Goal: Task Accomplishment & Management: Manage account settings

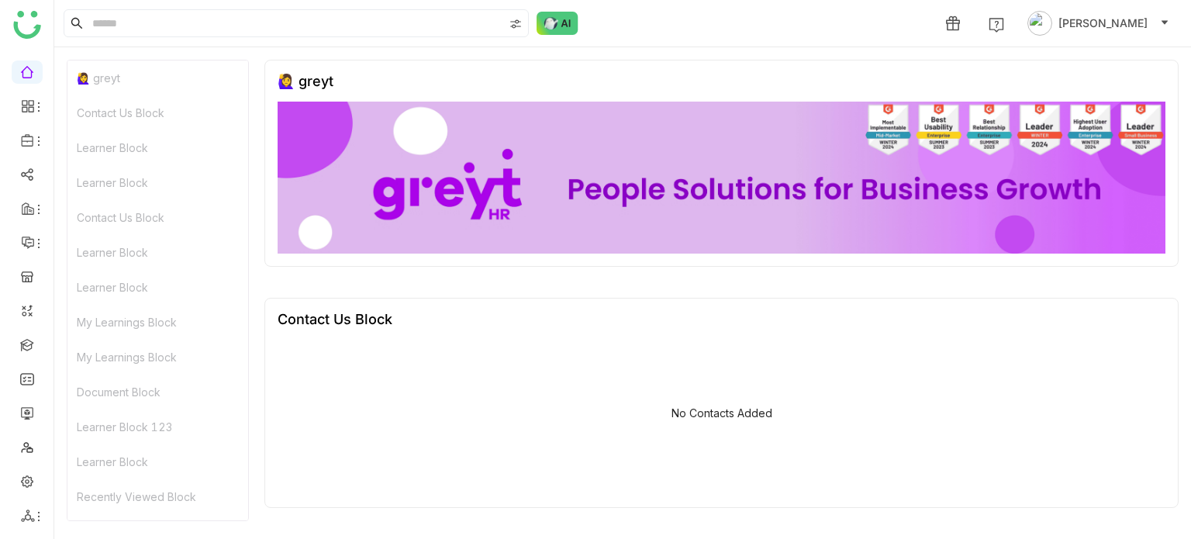
click at [29, 495] on ul at bounding box center [27, 294] width 54 height 488
drag, startPoint x: 29, startPoint y: 488, endPoint x: 33, endPoint y: 473, distance: 16.0
click at [29, 487] on link at bounding box center [27, 480] width 14 height 13
click at [33, 474] on link at bounding box center [27, 480] width 14 height 13
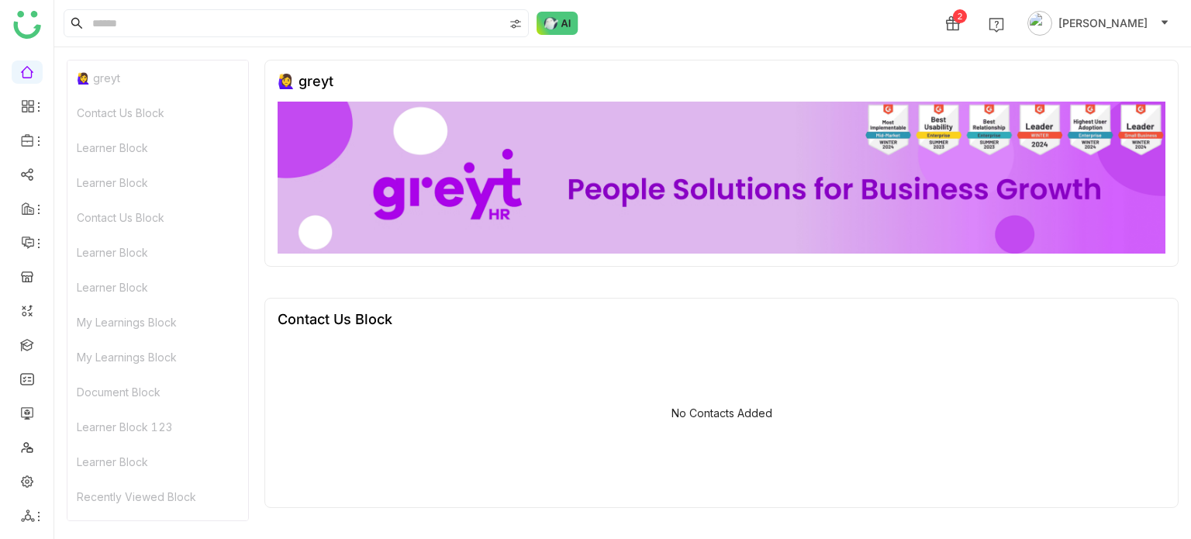
drag, startPoint x: 27, startPoint y: 479, endPoint x: 251, endPoint y: 287, distance: 295.3
click at [27, 478] on link at bounding box center [27, 480] width 14 height 13
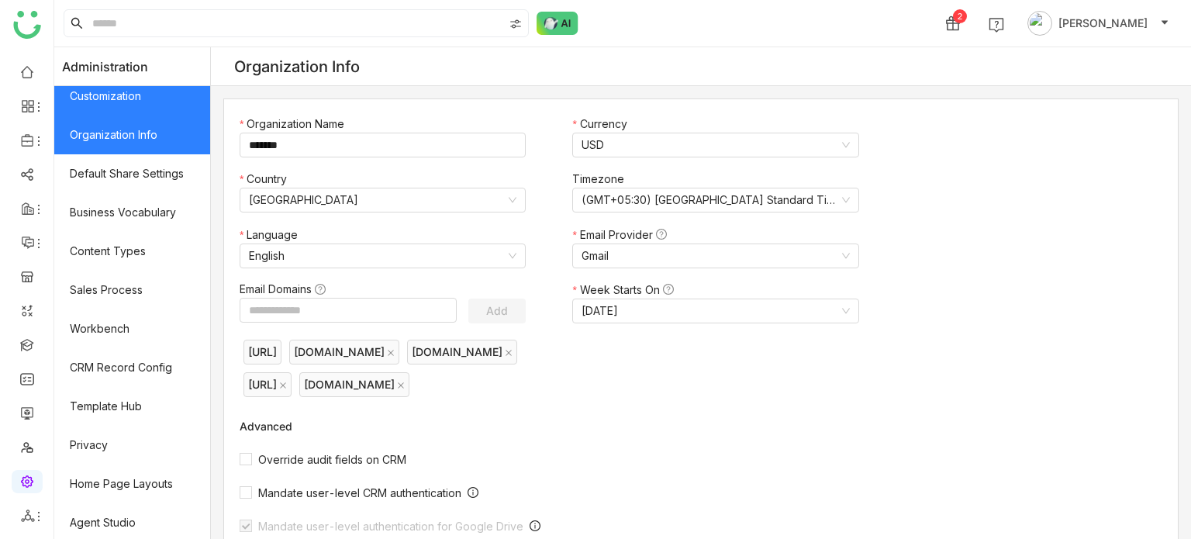
scroll to position [283, 0]
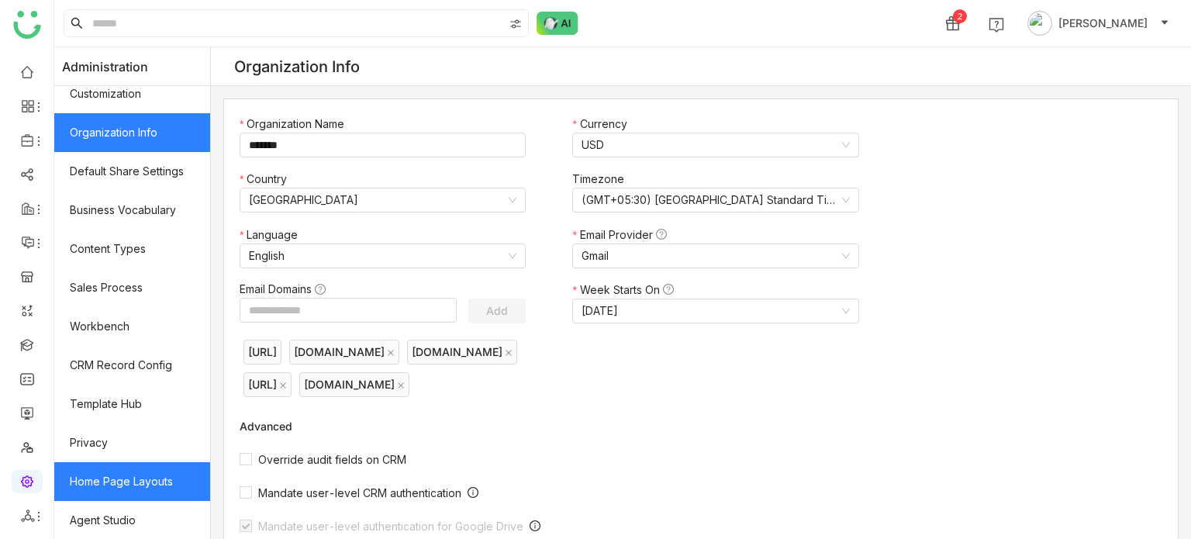
click at [124, 487] on link "Home Page Layouts" at bounding box center [132, 481] width 156 height 39
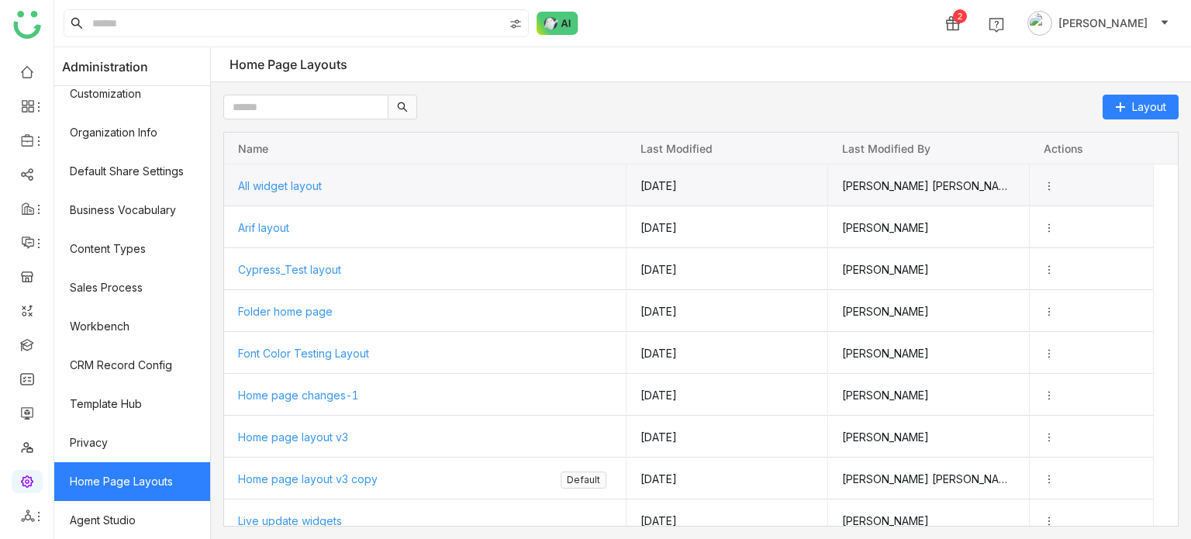
click at [298, 190] on div "All widget layout" at bounding box center [425, 185] width 375 height 41
click at [301, 186] on span "All widget layout" at bounding box center [279, 184] width 84 height 13
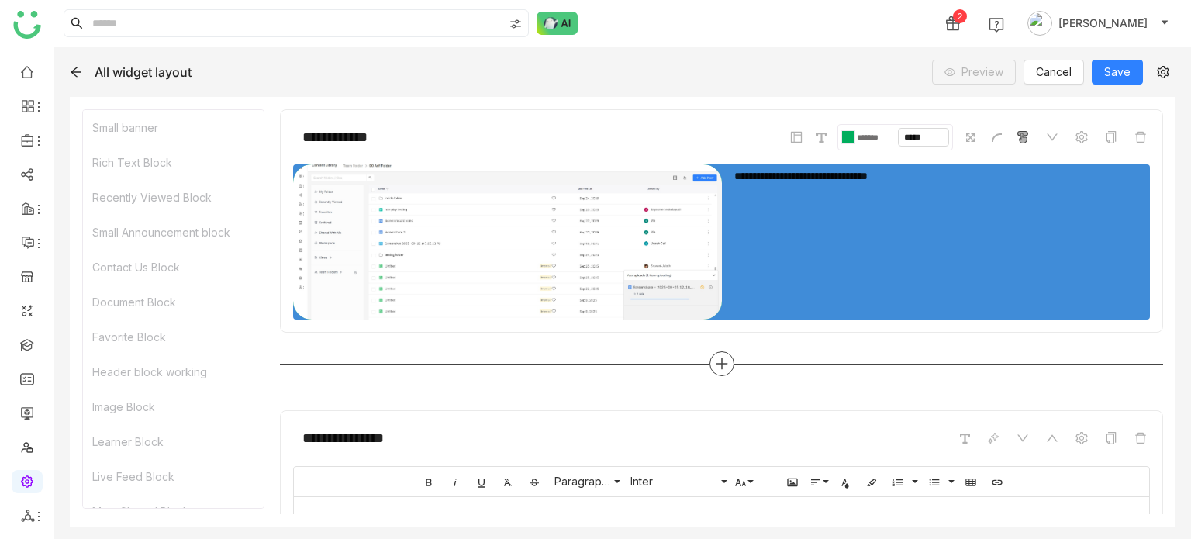
click at [719, 357] on icon at bounding box center [722, 364] width 14 height 14
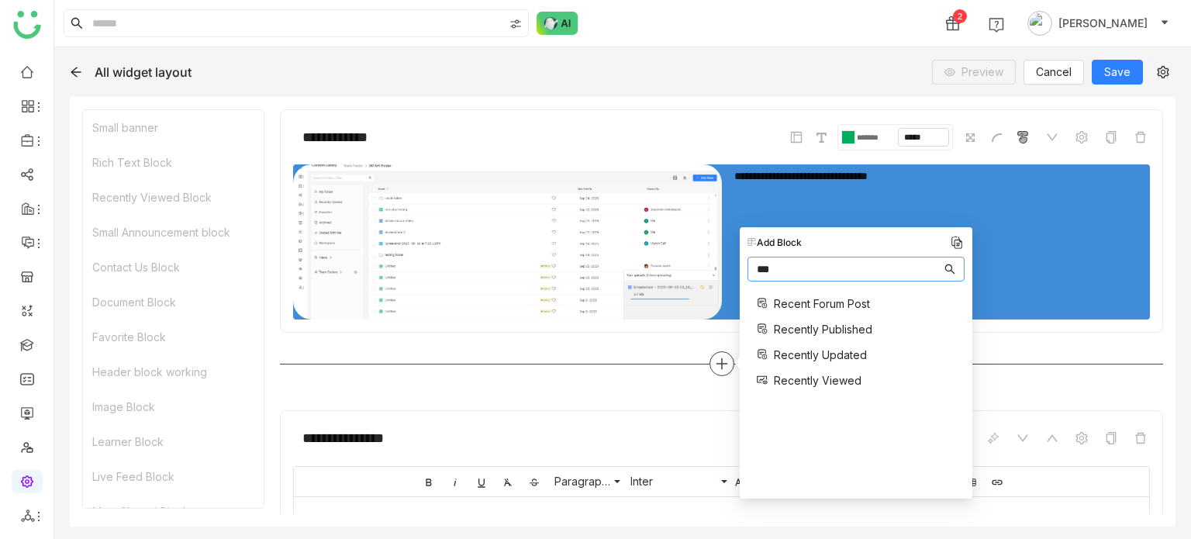
type input "***"
click at [1024, 370] on div at bounding box center [721, 363] width 883 height 25
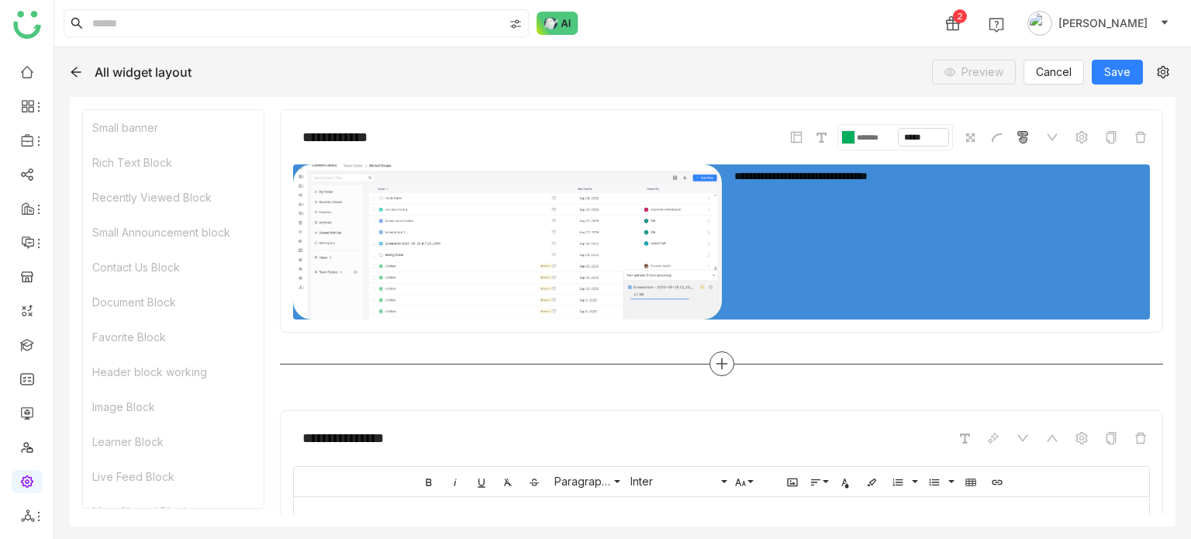
click at [715, 366] on icon at bounding box center [722, 364] width 14 height 14
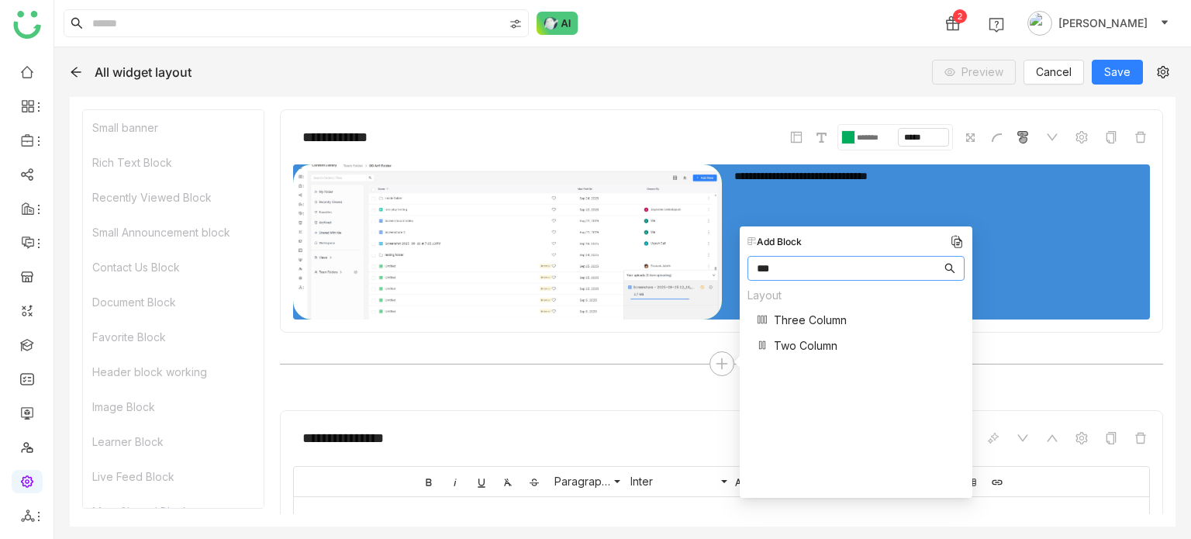
type input "***"
click at [820, 340] on span "Two Column" at bounding box center [806, 345] width 64 height 16
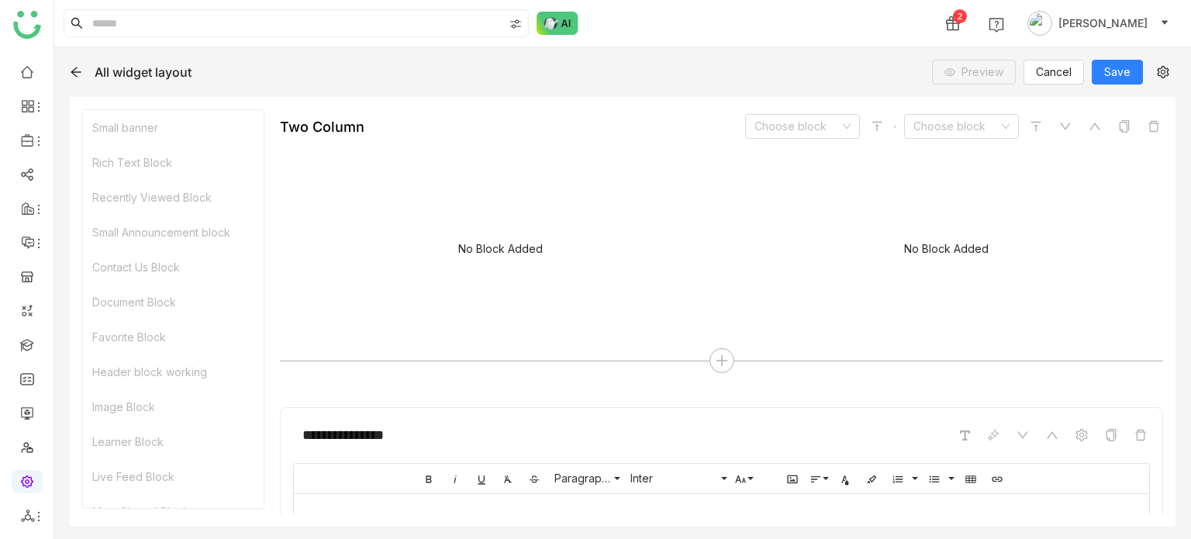
scroll to position [300, 0]
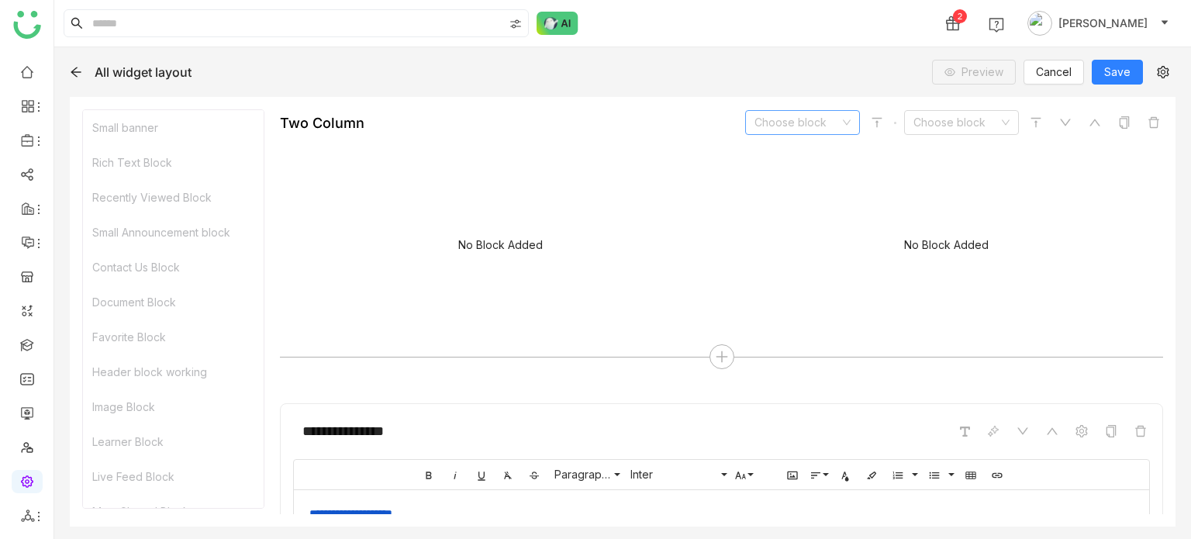
click at [827, 133] on input at bounding box center [796, 122] width 85 height 23
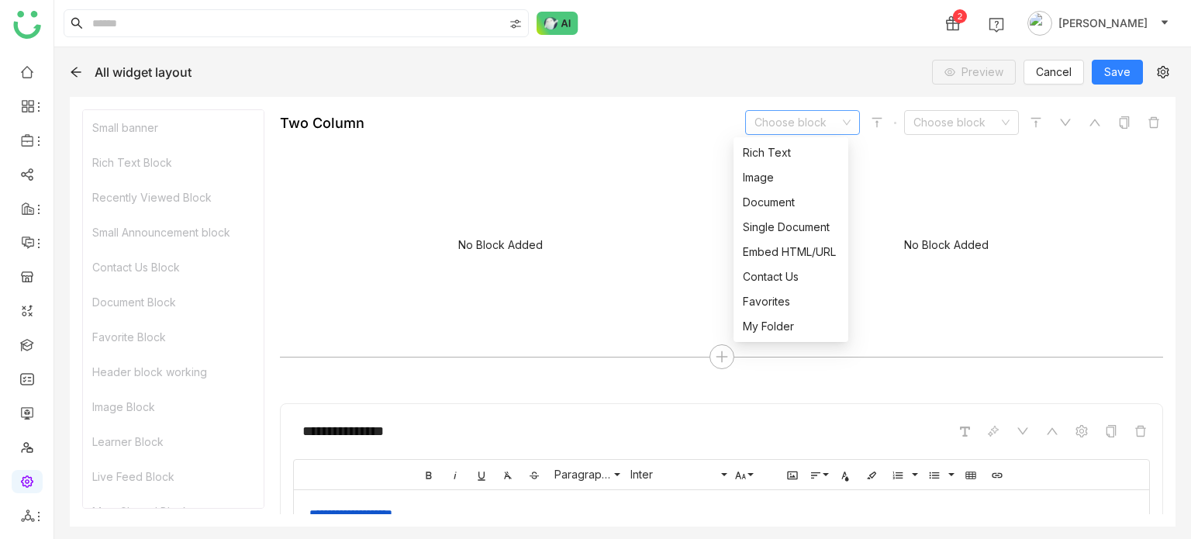
scroll to position [372, 0]
click at [791, 323] on div "Recently Viewed" at bounding box center [791, 326] width 96 height 17
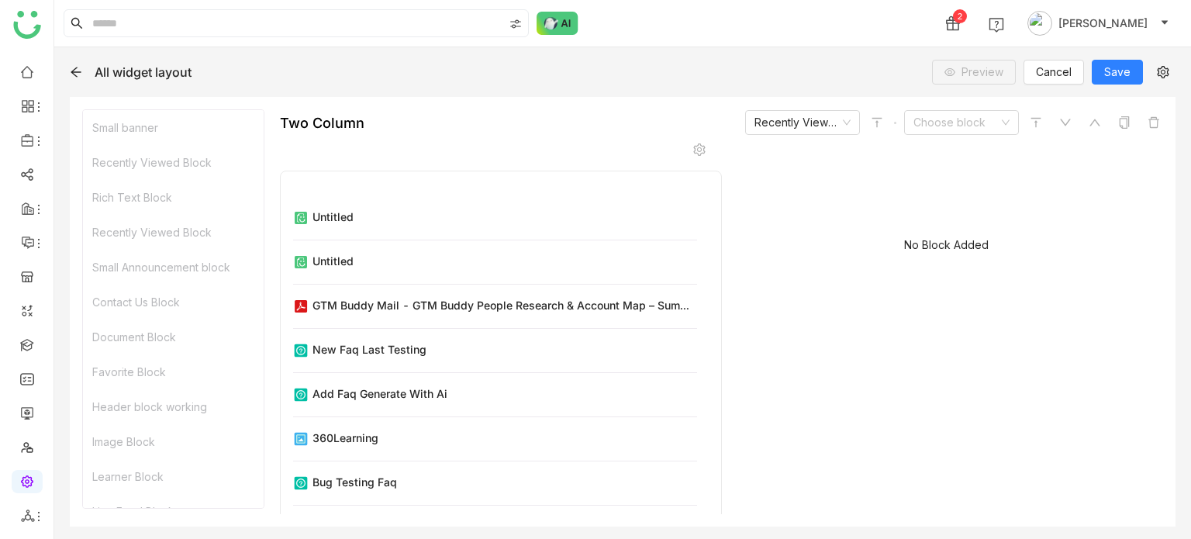
click at [655, 150] on gtmb-native-column-block "Recently Viewed Untitled Untitled GTM Buddy Mail - GTM Buddy People Research & …" at bounding box center [721, 333] width 883 height 372
